Goal: Navigation & Orientation: Find specific page/section

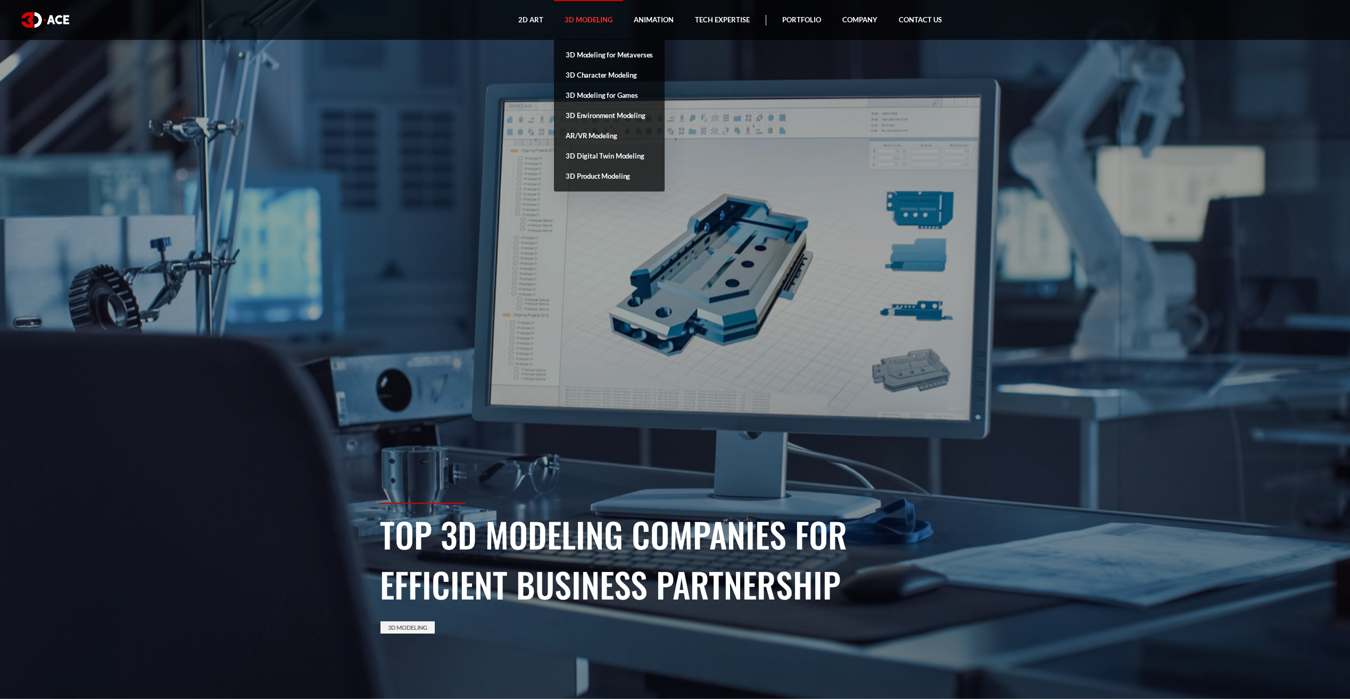
click at [600, 20] on link "3D Modeling" at bounding box center [588, 20] width 69 height 40
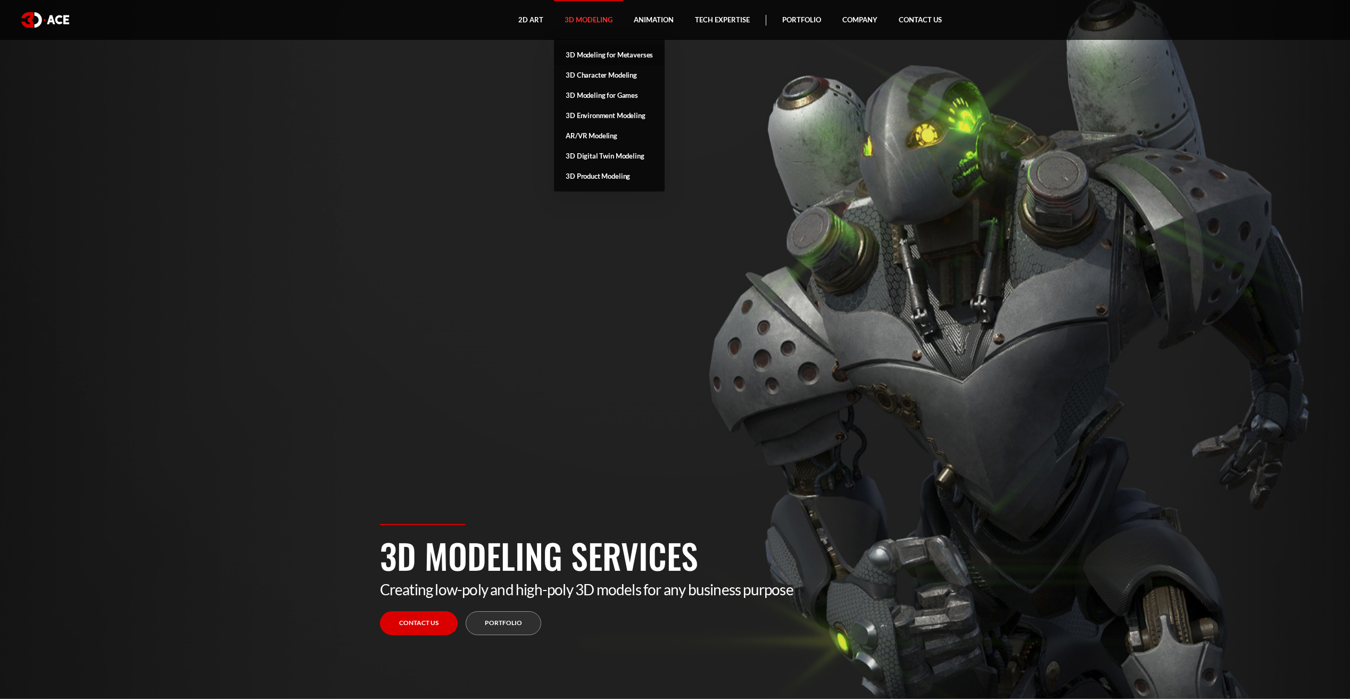
drag, startPoint x: 599, startPoint y: 56, endPoint x: 593, endPoint y: 50, distance: 8.7
click at [593, 50] on link "3D Modeling for Metaverses" at bounding box center [609, 55] width 111 height 20
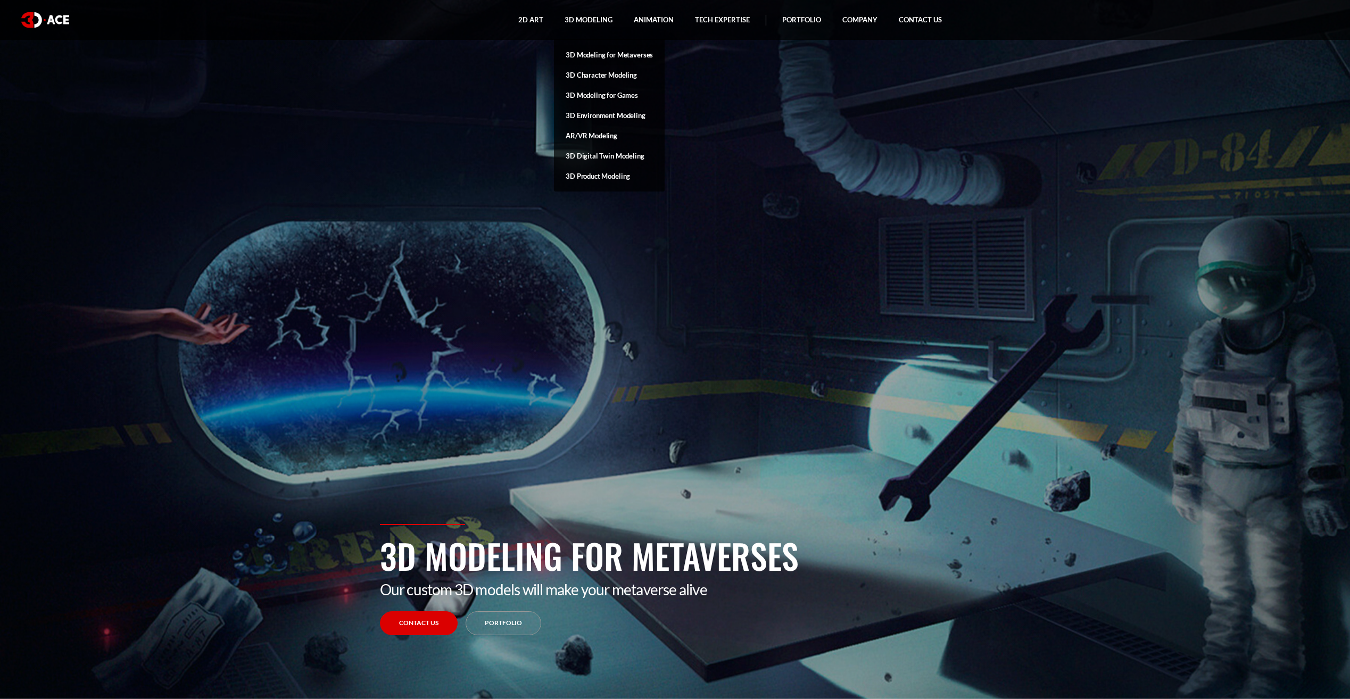
click at [614, 57] on link "3D Modeling for Metaverses" at bounding box center [609, 55] width 111 height 20
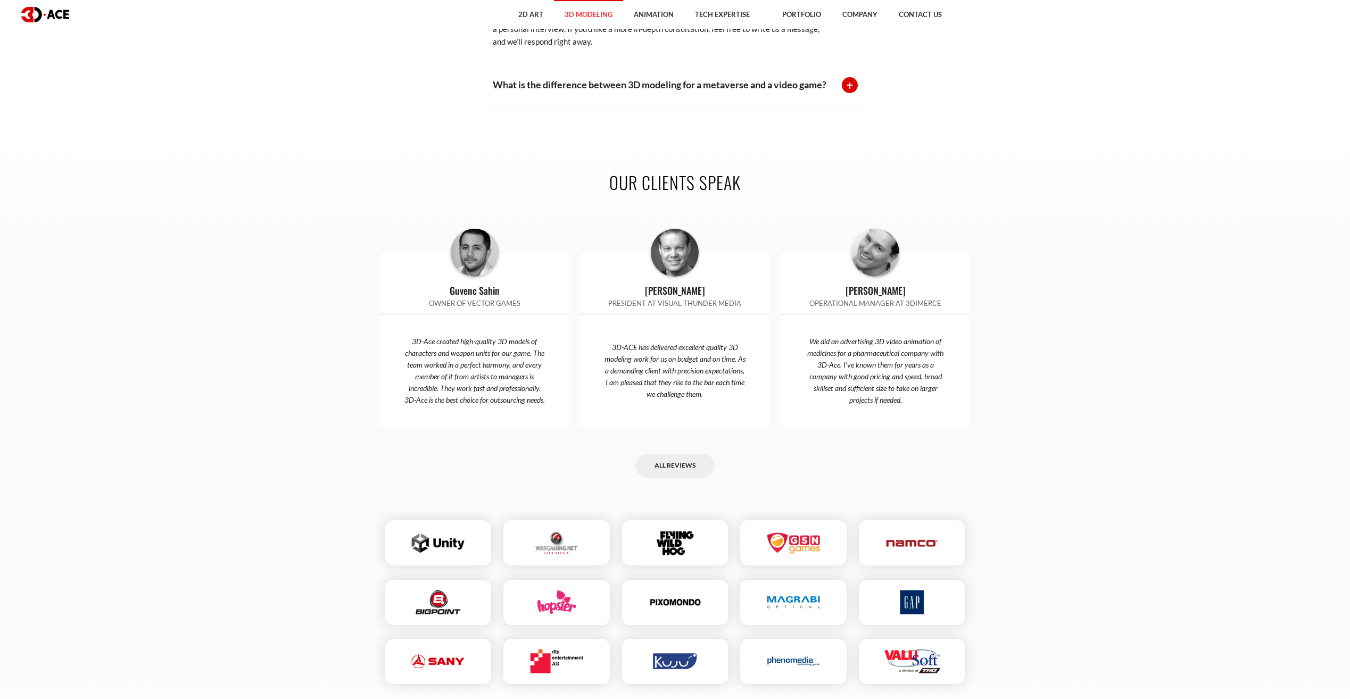
scroll to position [2821, 0]
